Goal: Task Accomplishment & Management: Use online tool/utility

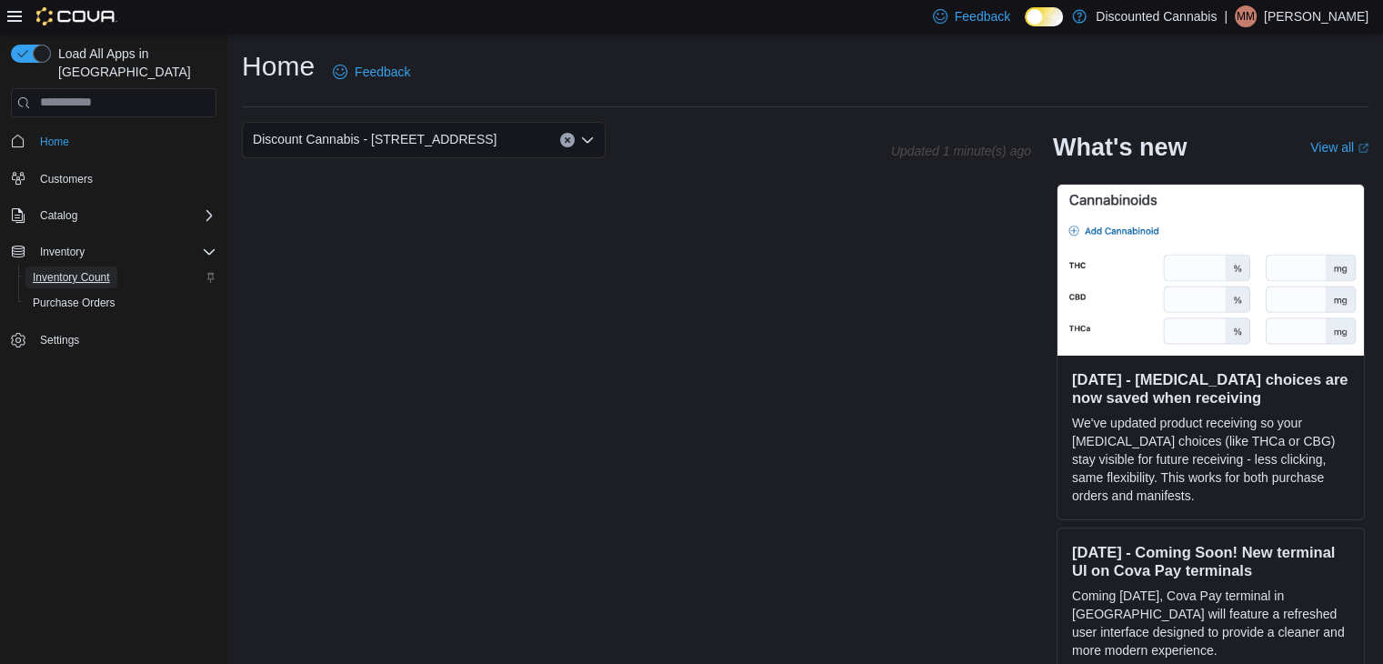
click at [84, 270] on span "Inventory Count" at bounding box center [71, 277] width 77 height 15
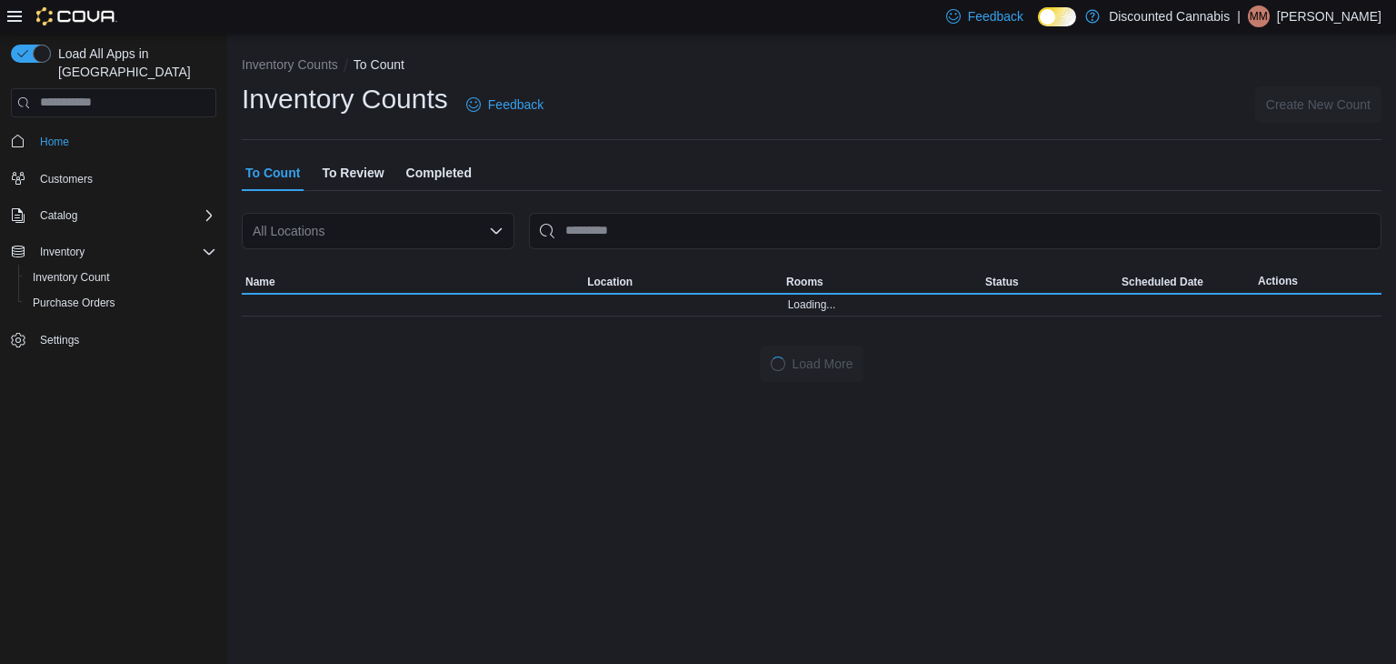
click at [496, 230] on icon "Open list of options" at bounding box center [496, 231] width 15 height 15
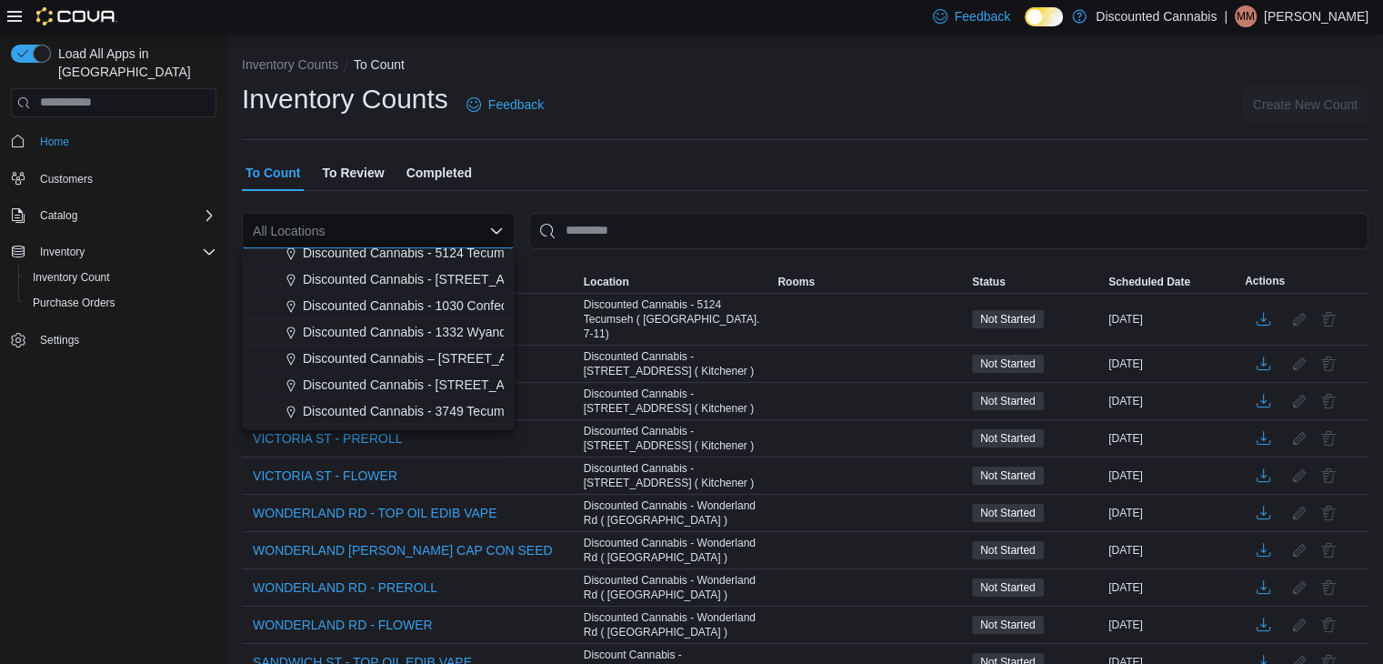
scroll to position [564, 0]
click at [437, 335] on span "Discounted Cannabis - [STREET_ADDRESS]" at bounding box center [432, 330] width 258 height 18
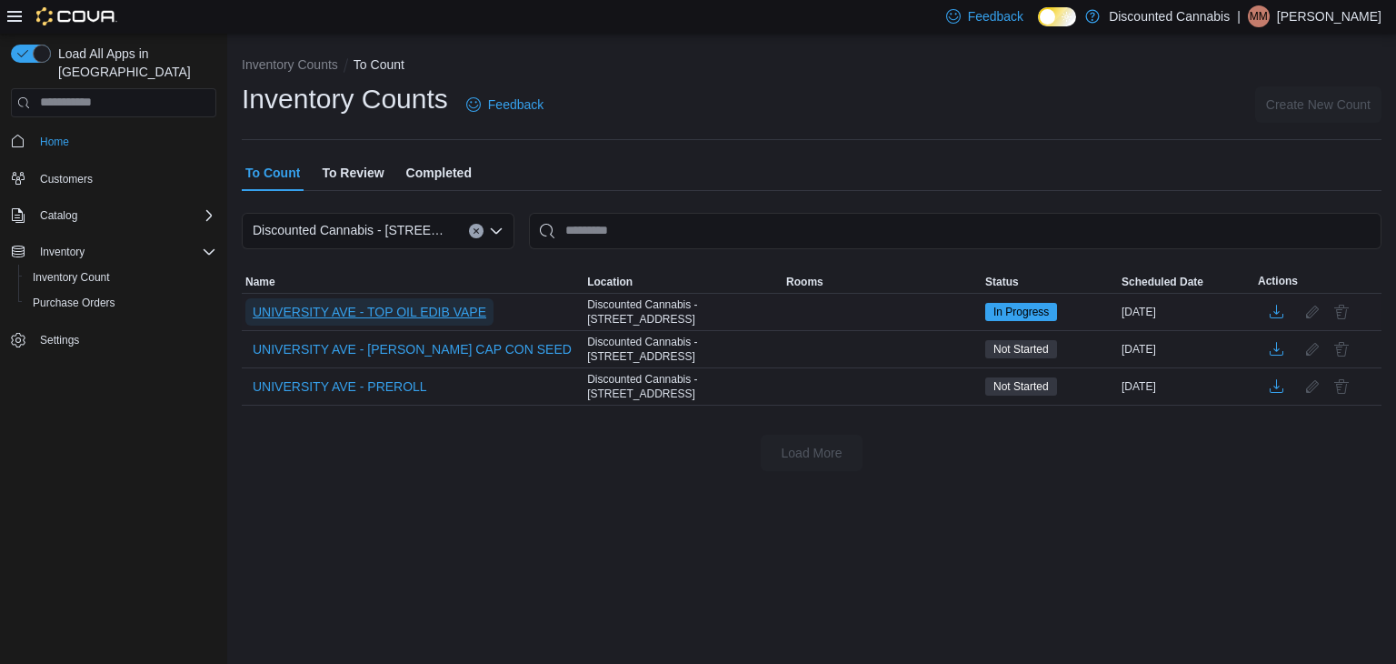
click at [419, 314] on span "UNIVERSITY AVE - TOP OIL EDIB VAPE" at bounding box center [370, 312] width 234 height 18
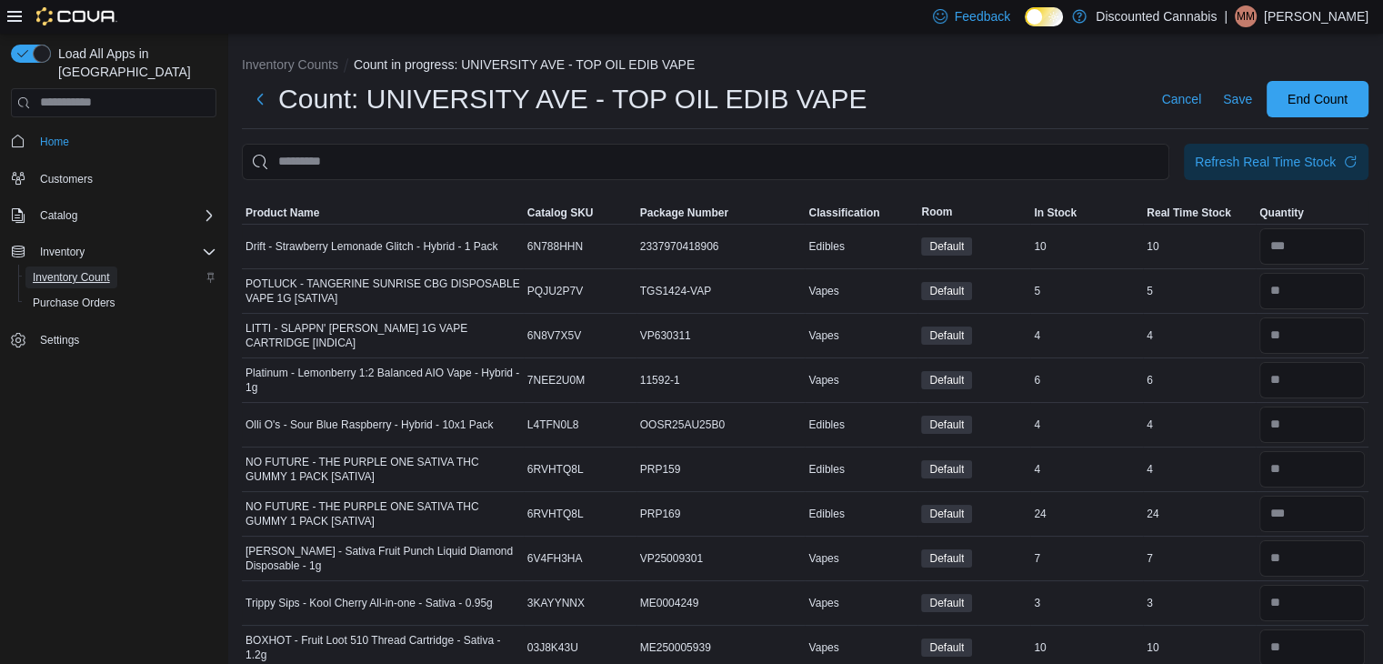
click at [68, 270] on span "Inventory Count" at bounding box center [71, 277] width 77 height 15
